Goal: Find specific page/section: Find specific page/section

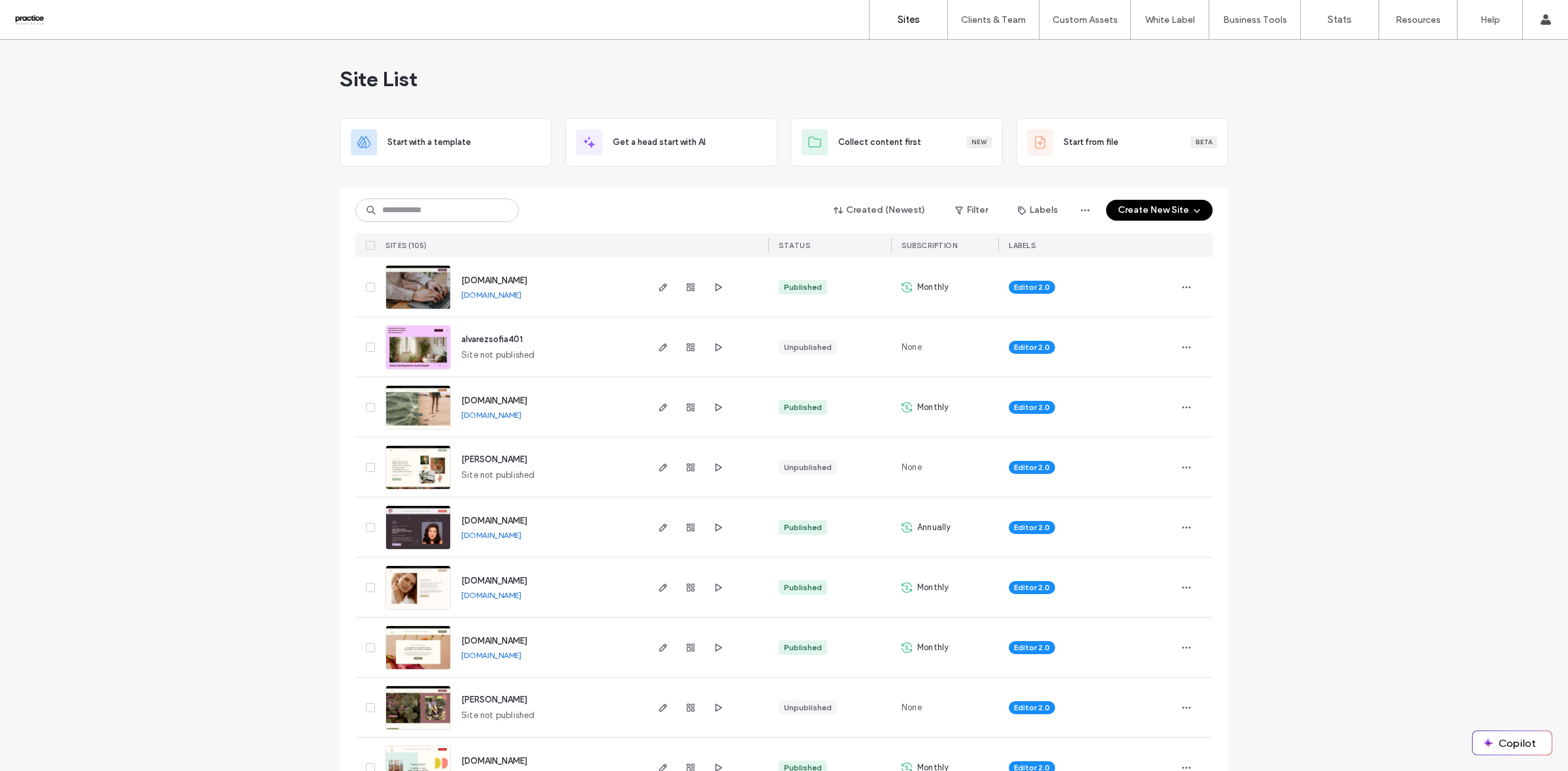
click at [585, 14] on div "Sites Clients & Team Client Management Team Permissions Custom Assets Custom Te…" at bounding box center [784, 20] width 1568 height 40
click at [457, 208] on input at bounding box center [437, 210] width 163 height 23
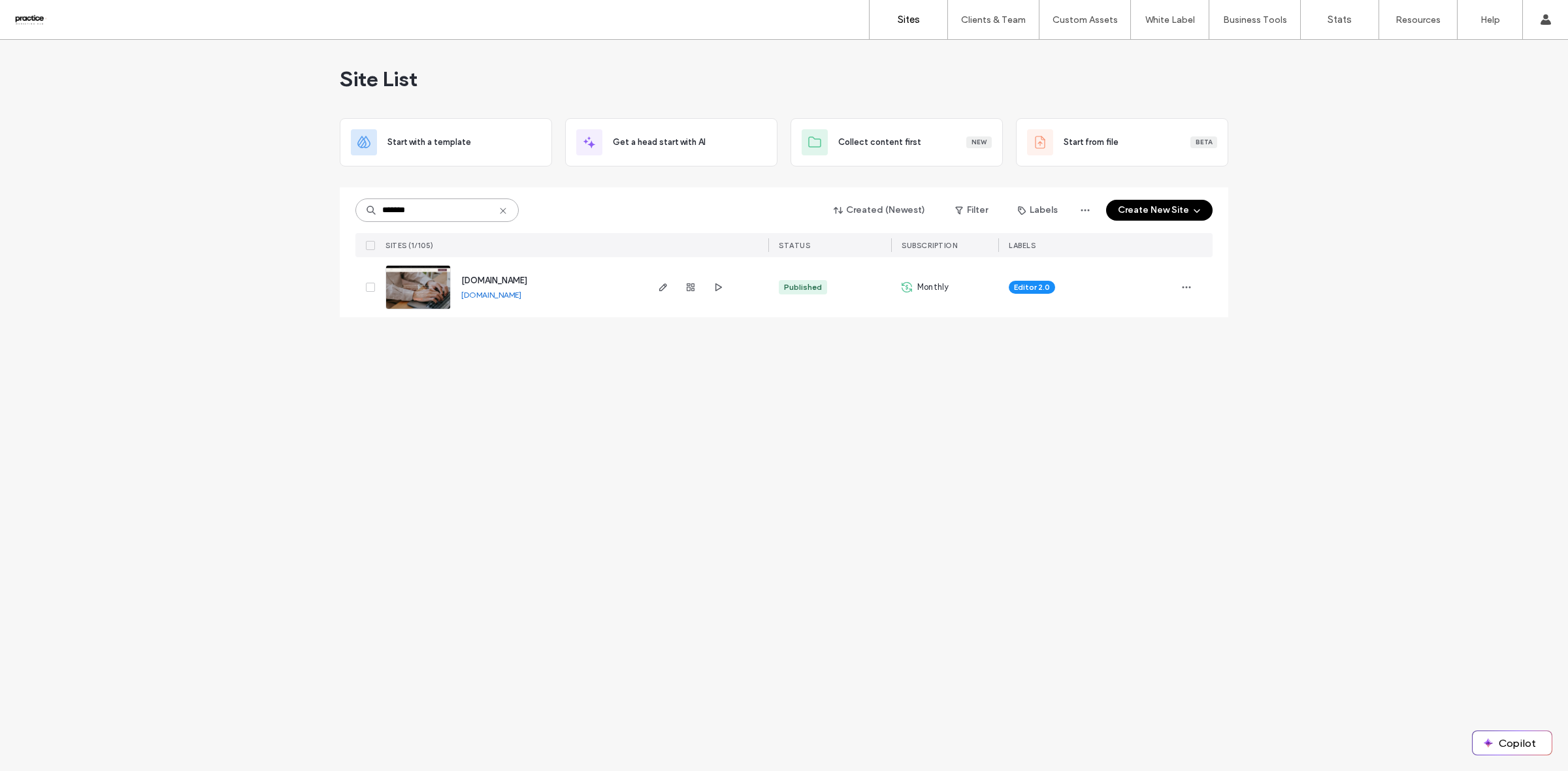
type input "*******"
click at [514, 280] on span "[DOMAIN_NAME]" at bounding box center [493, 281] width 66 height 10
